Goal: Find specific page/section: Find specific page/section

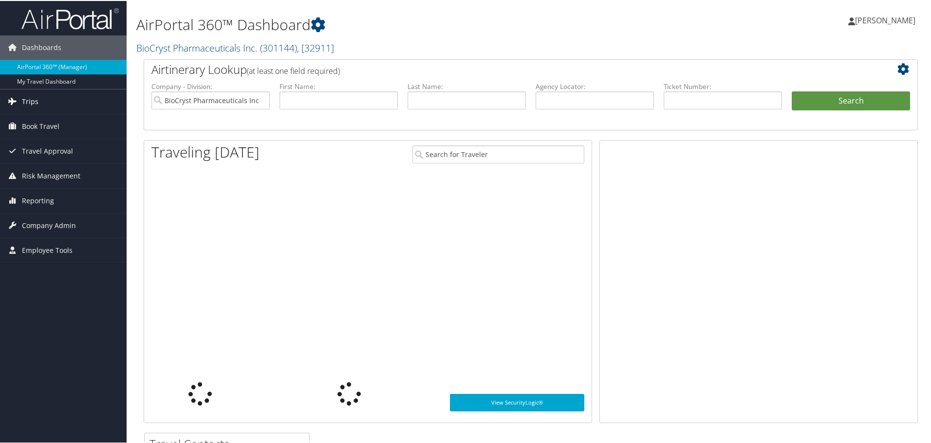
click at [65, 99] on link "Trips" at bounding box center [63, 101] width 127 height 24
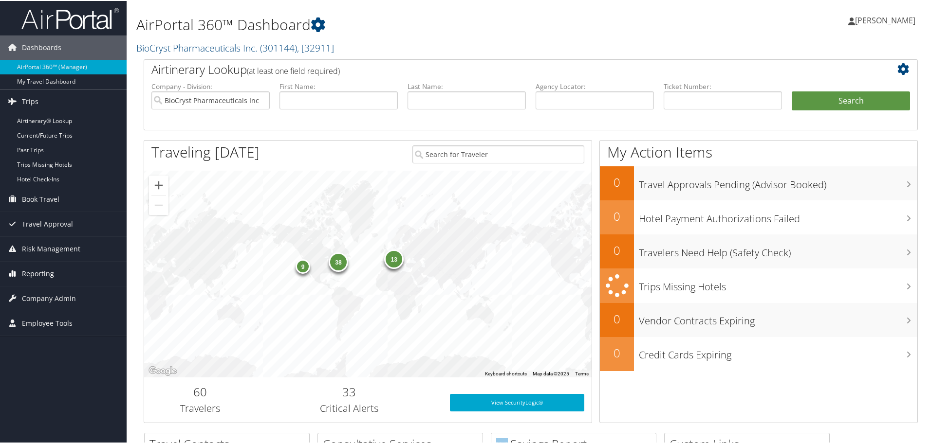
click at [49, 275] on span "Reporting" at bounding box center [38, 273] width 32 height 24
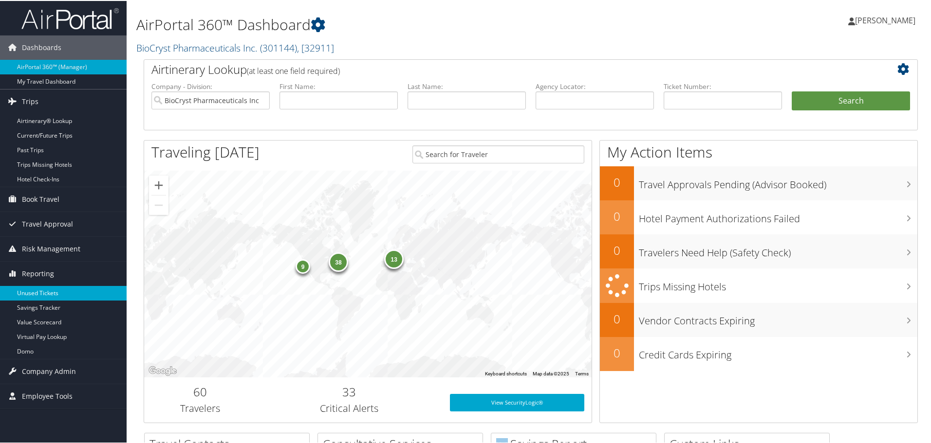
click at [42, 292] on link "Unused Tickets" at bounding box center [63, 292] width 127 height 15
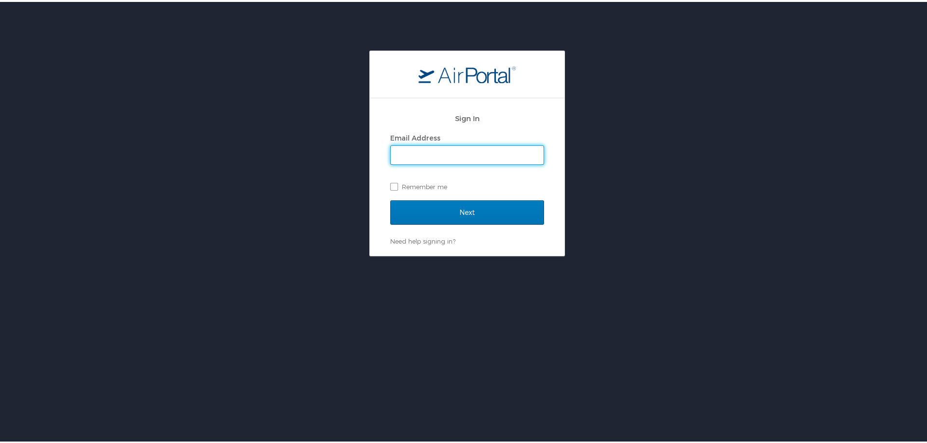
type input "bheston@biocryst.com"
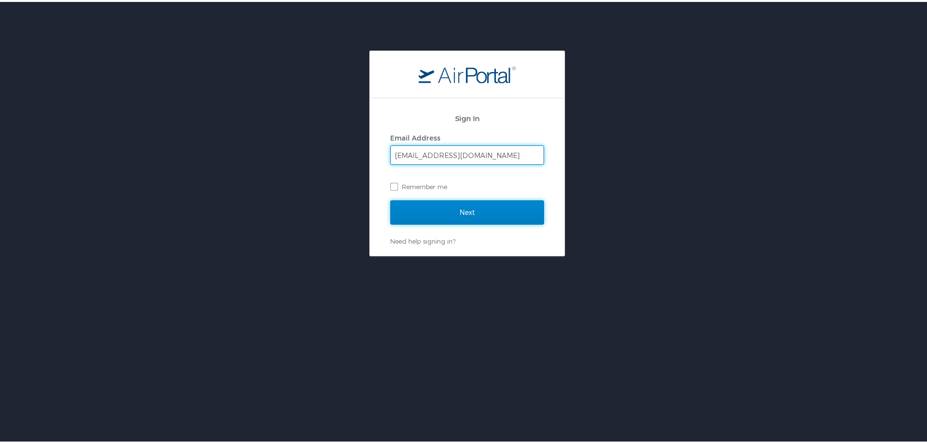
click at [470, 207] on input "Next" at bounding box center [467, 211] width 154 height 24
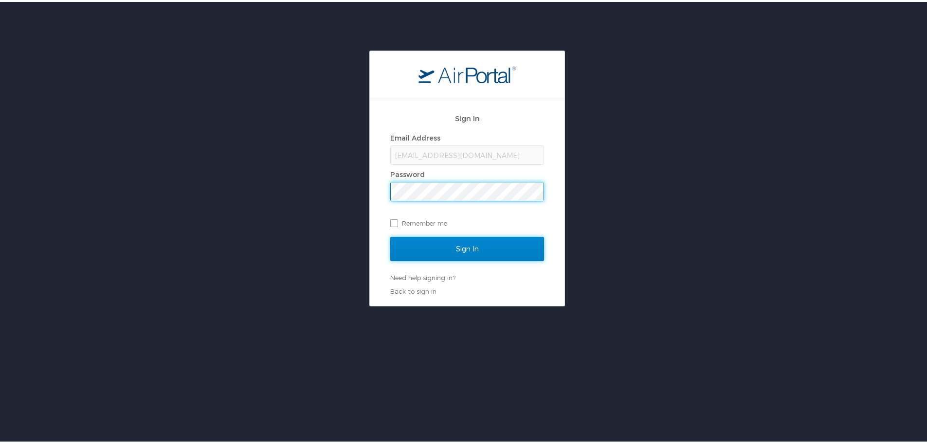
click at [473, 238] on input "Sign In" at bounding box center [467, 247] width 154 height 24
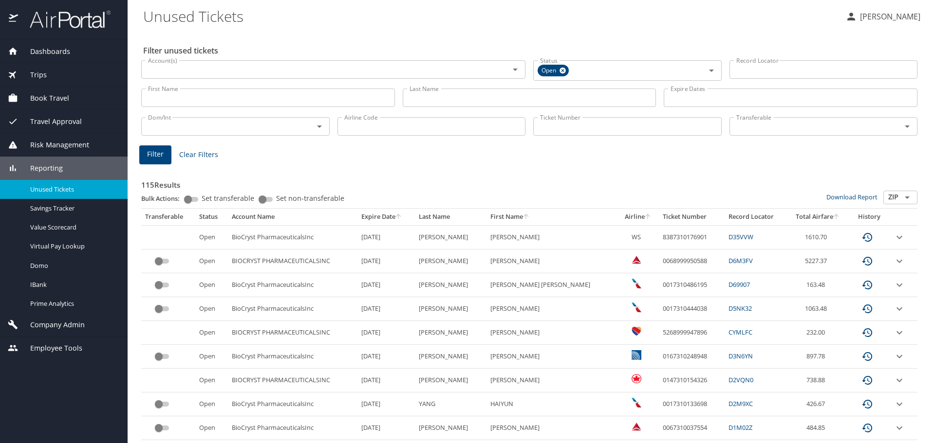
click at [453, 174] on h3 "115 Results" at bounding box center [529, 182] width 776 height 17
